Goal: Check status

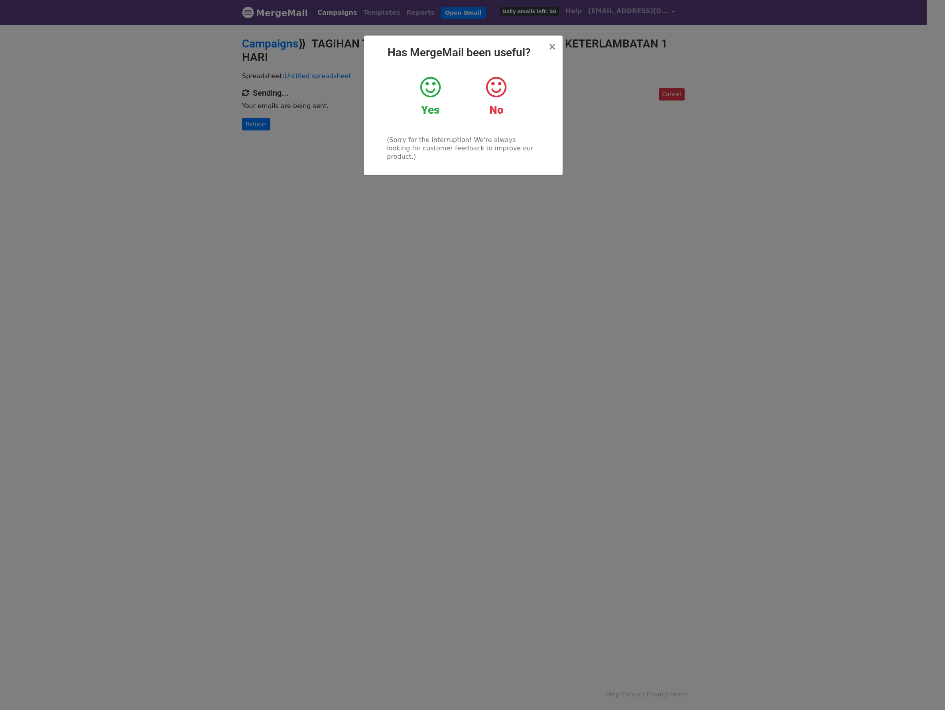
click at [410, 155] on div "× Has MergeMail been useful? Yes No (Sorry for the interruption! We're always l…" at bounding box center [463, 105] width 199 height 140
click at [552, 48] on span "×" at bounding box center [552, 46] width 8 height 11
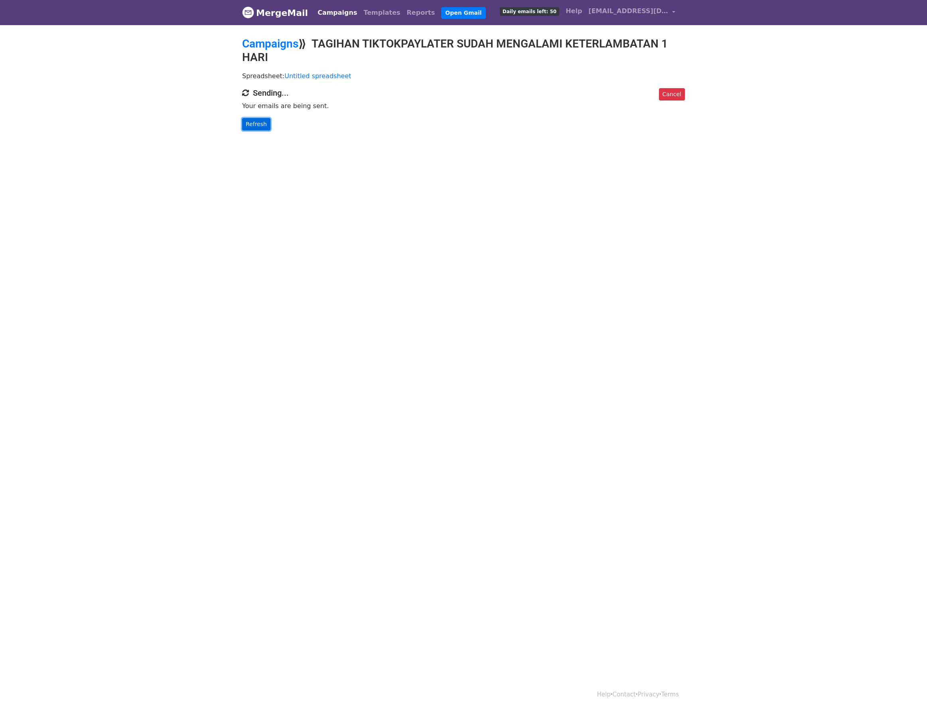
click at [249, 125] on link "Refresh" at bounding box center [256, 124] width 28 height 12
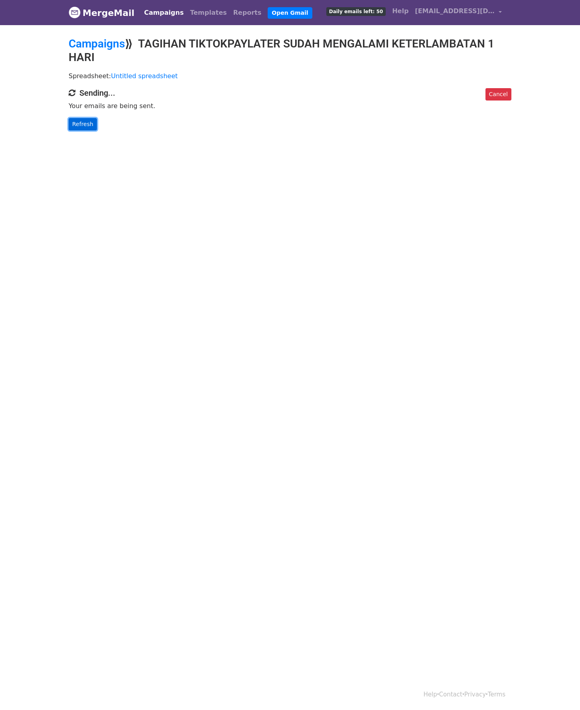
click at [91, 125] on link "Refresh" at bounding box center [83, 124] width 28 height 12
